Goal: Information Seeking & Learning: Learn about a topic

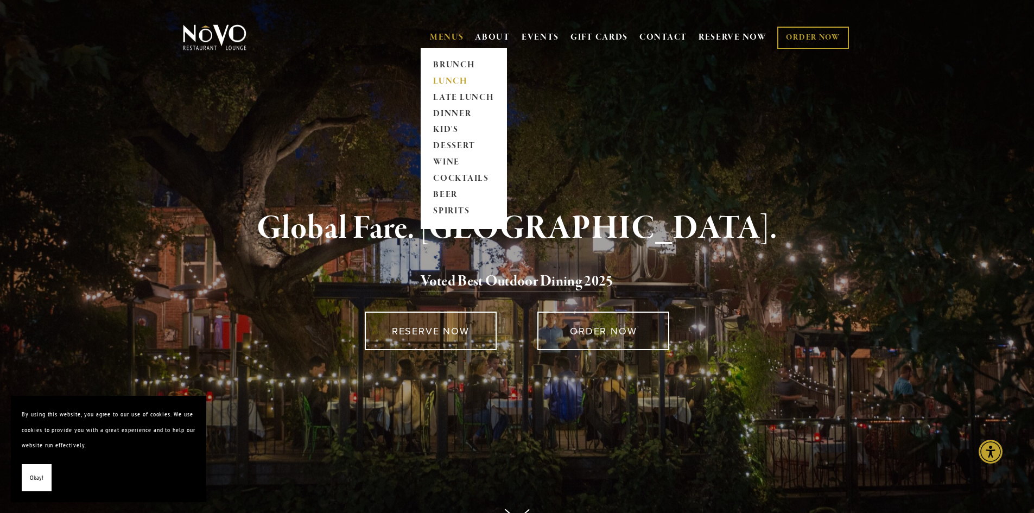
click at [451, 81] on link "LUNCH" at bounding box center [464, 81] width 68 height 16
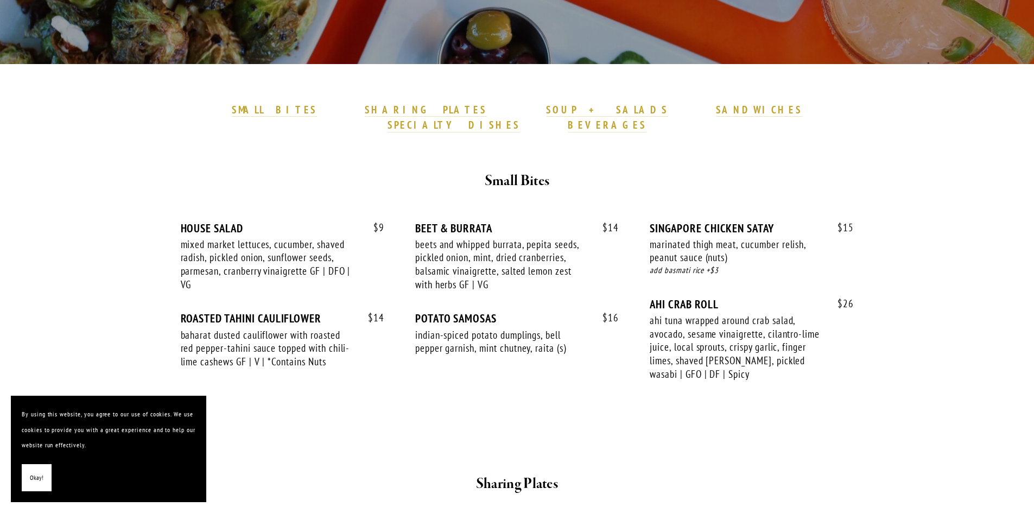
scroll to position [326, 0]
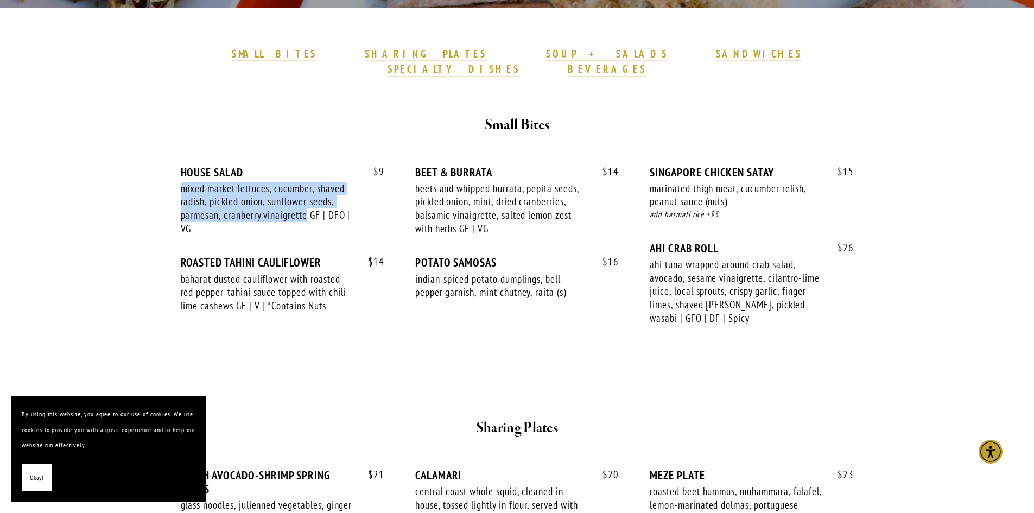
drag, startPoint x: 308, startPoint y: 203, endPoint x: 183, endPoint y: 179, distance: 127.6
click at [183, 182] on div "mixed market lettuces, cucumber, shaved radish, pickled onion, sunflower seeds,…" at bounding box center [267, 209] width 173 height 54
copy div "mixed market lettuces, cucumber, shaved radish, pickled onion, sunflower seeds,…"
